Goal: Find contact information: Find contact information

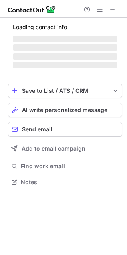
scroll to position [180, 127]
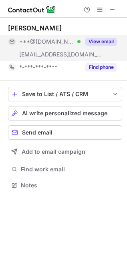
click at [99, 41] on button "View email" at bounding box center [101, 42] width 32 height 8
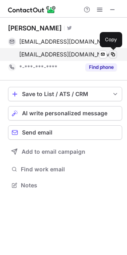
click at [111, 54] on span at bounding box center [113, 54] width 6 height 6
click at [115, 53] on span at bounding box center [113, 54] width 6 height 6
click at [112, 56] on span at bounding box center [113, 54] width 6 height 6
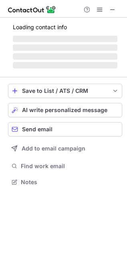
scroll to position [4, 4]
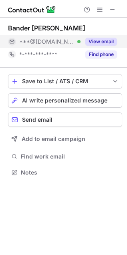
click at [107, 45] on button "View email" at bounding box center [101, 42] width 32 height 8
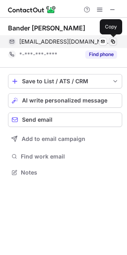
click at [115, 43] on span at bounding box center [113, 42] width 6 height 6
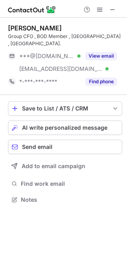
scroll to position [195, 127]
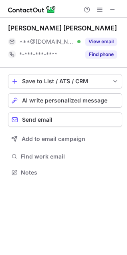
scroll to position [4, 4]
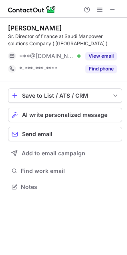
scroll to position [181, 127]
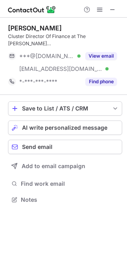
scroll to position [195, 127]
